Goal: Transaction & Acquisition: Purchase product/service

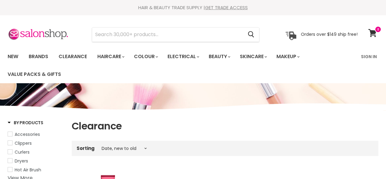
select select "created-descending"
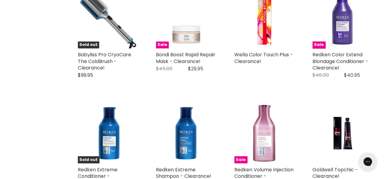
scroll to position [427, 0]
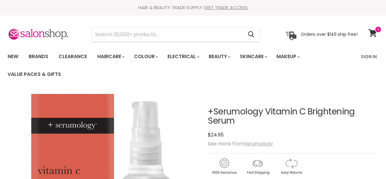
click at [261, 146] on u "Serumology" at bounding box center [258, 143] width 29 height 7
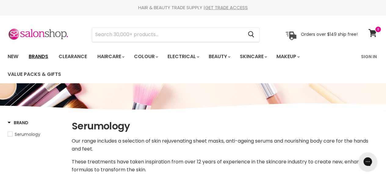
click at [36, 55] on link "Brands" at bounding box center [38, 56] width 29 height 13
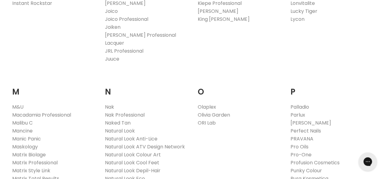
scroll to position [671, 0]
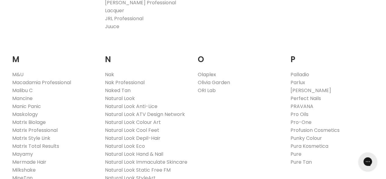
click at [211, 71] on link "Olaplex" at bounding box center [207, 74] width 18 height 7
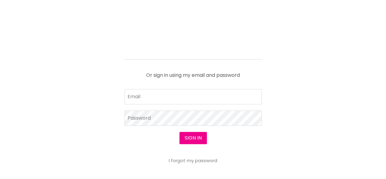
scroll to position [336, 0]
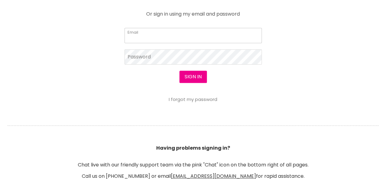
click at [167, 34] on input "Email" at bounding box center [193, 35] width 137 height 15
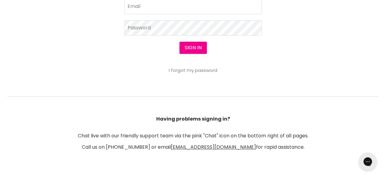
scroll to position [306, 0]
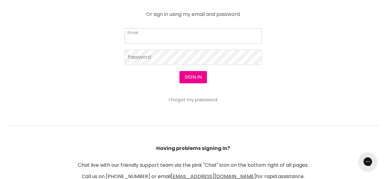
click at [165, 36] on input "Email" at bounding box center [193, 35] width 137 height 15
type input "sarajanedalli@gmail.com"
click at [194, 75] on button "Sign in" at bounding box center [192, 77] width 27 height 12
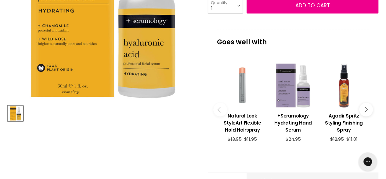
scroll to position [336, 0]
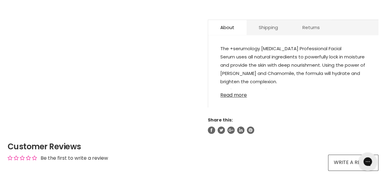
click at [239, 96] on link "Read more" at bounding box center [293, 92] width 146 height 9
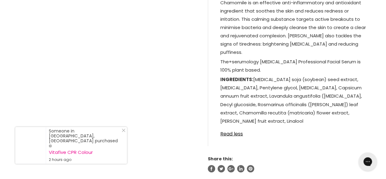
scroll to position [488, 0]
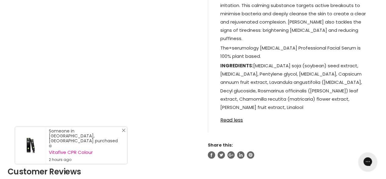
click at [121, 134] on link "Close Icon" at bounding box center [122, 131] width 6 height 6
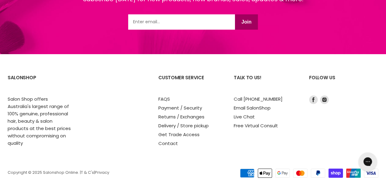
scroll to position [1058, 0]
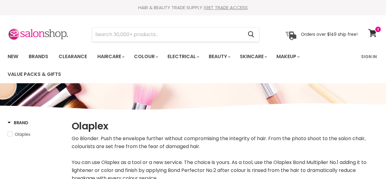
select select "manual"
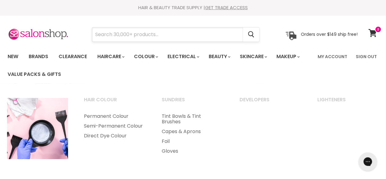
click at [145, 28] on input "Search" at bounding box center [167, 34] width 151 height 14
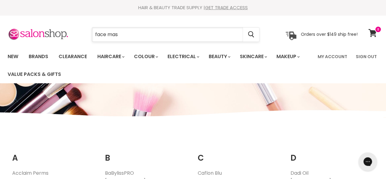
type input "face mask"
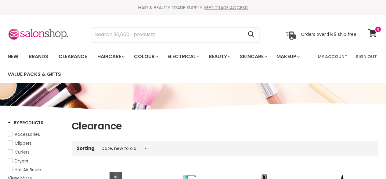
select select "created-descending"
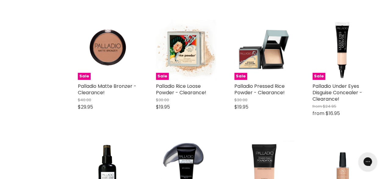
scroll to position [1036, 0]
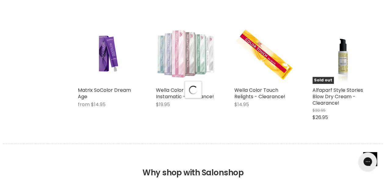
select select "created-descending"
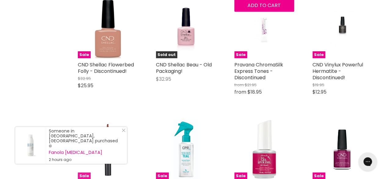
scroll to position [1770, 0]
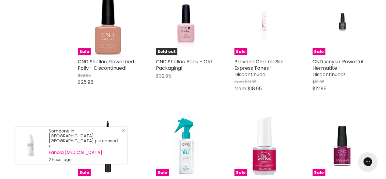
drag, startPoint x: 121, startPoint y: 135, endPoint x: 149, endPoint y: 142, distance: 28.9
click at [121, 134] on link "Close Icon" at bounding box center [122, 131] width 6 height 6
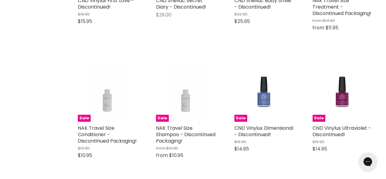
scroll to position [2136, 0]
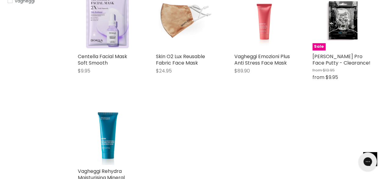
scroll to position [31, 0]
